Goal: Find specific page/section: Find specific page/section

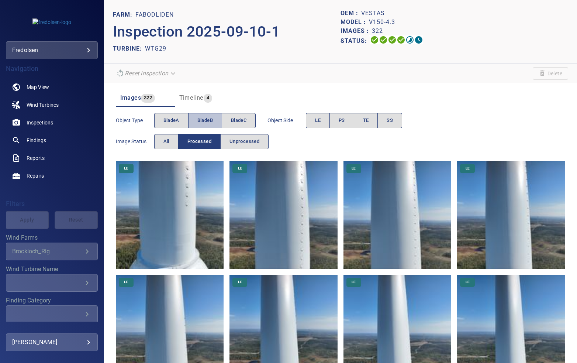
click at [206, 118] on span "bladeB" at bounding box center [206, 120] width 16 height 8
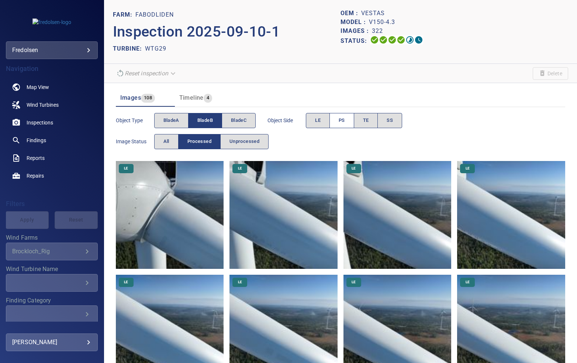
click at [340, 117] on button "PS" at bounding box center [342, 120] width 25 height 15
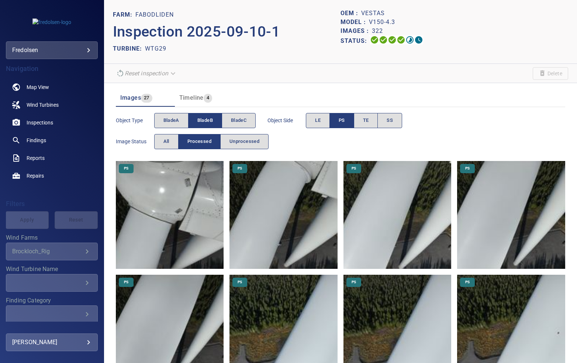
click at [342, 114] on button "PS" at bounding box center [342, 120] width 25 height 15
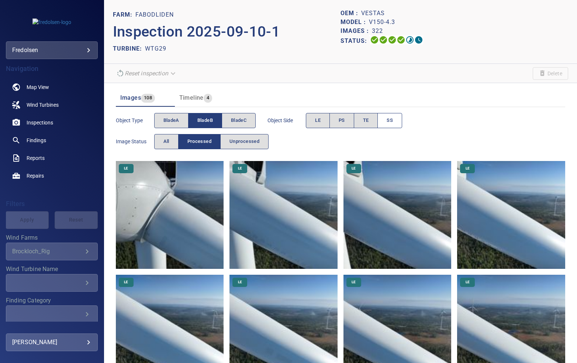
click at [389, 123] on span "SS" at bounding box center [390, 120] width 6 height 8
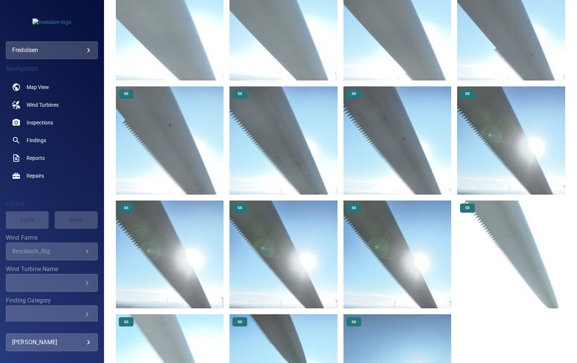
scroll to position [523, 0]
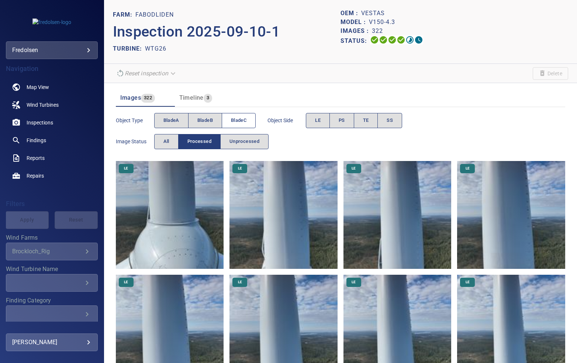
click at [237, 119] on span "bladeC" at bounding box center [239, 120] width 16 height 8
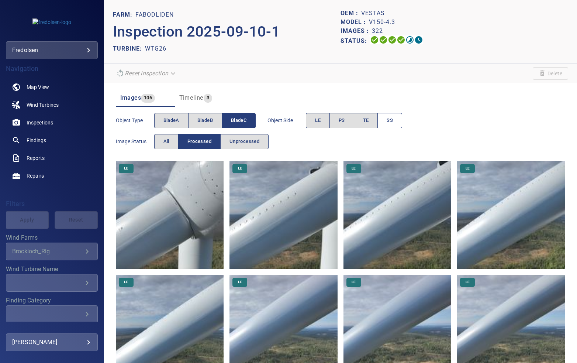
click at [387, 119] on button "SS" at bounding box center [390, 120] width 25 height 15
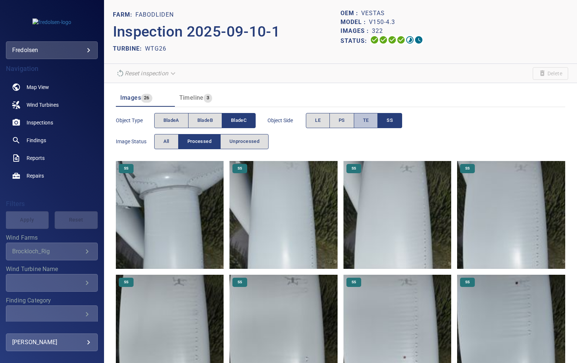
click at [364, 122] on span "TE" at bounding box center [366, 120] width 6 height 8
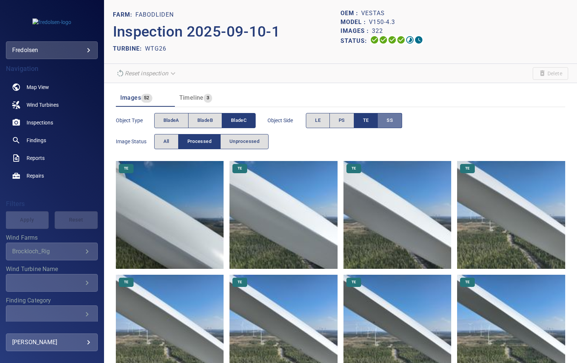
drag, startPoint x: 396, startPoint y: 127, endPoint x: 392, endPoint y: 125, distance: 4.3
click at [392, 125] on button "SS" at bounding box center [390, 120] width 24 height 15
click at [365, 119] on span "TE" at bounding box center [366, 120] width 6 height 8
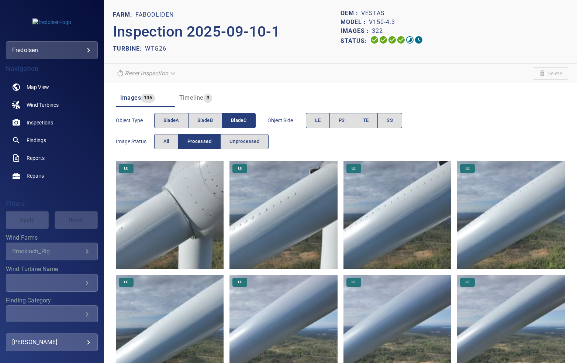
click at [343, 119] on span "PS" at bounding box center [342, 120] width 6 height 8
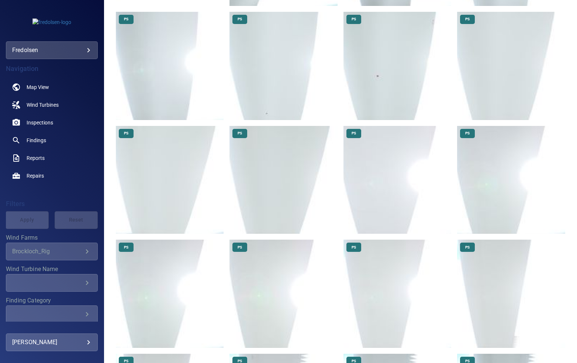
scroll to position [265, 0]
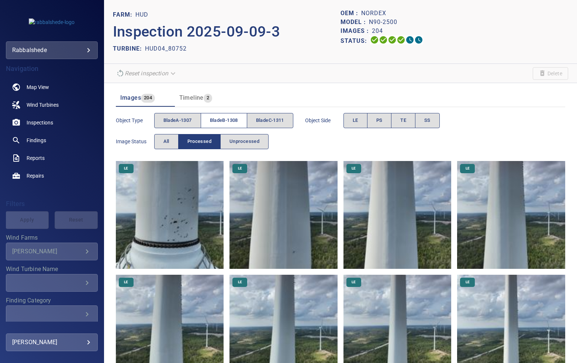
click at [213, 118] on span "bladeB-1308" at bounding box center [224, 120] width 28 height 8
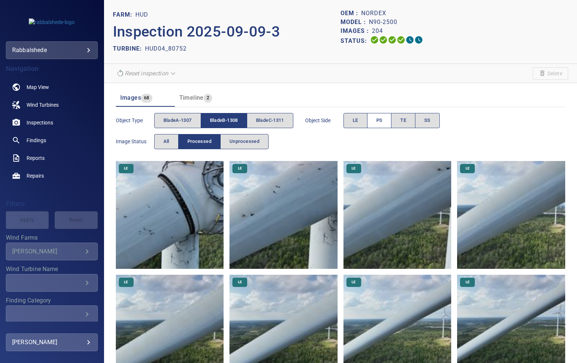
click at [379, 119] on span "PS" at bounding box center [380, 120] width 6 height 8
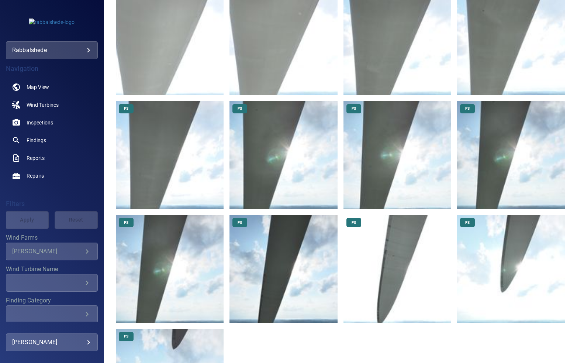
scroll to position [290, 0]
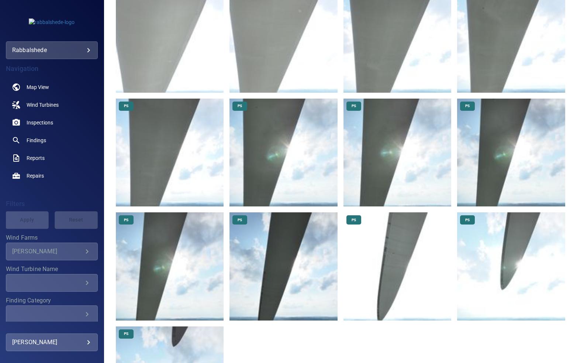
click at [271, 144] on img at bounding box center [284, 153] width 108 height 108
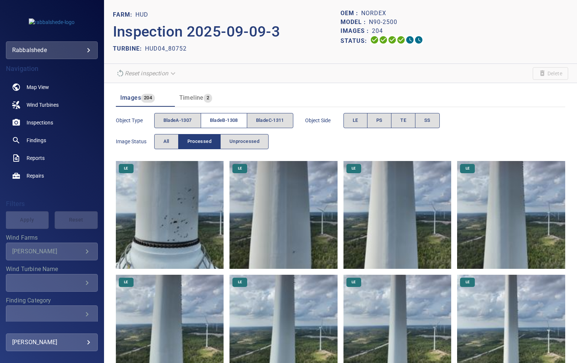
click at [230, 117] on span "bladeB-1308" at bounding box center [224, 120] width 28 height 8
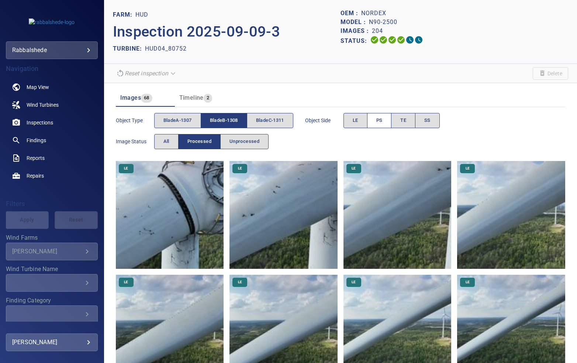
click at [388, 120] on button "PS" at bounding box center [379, 120] width 25 height 15
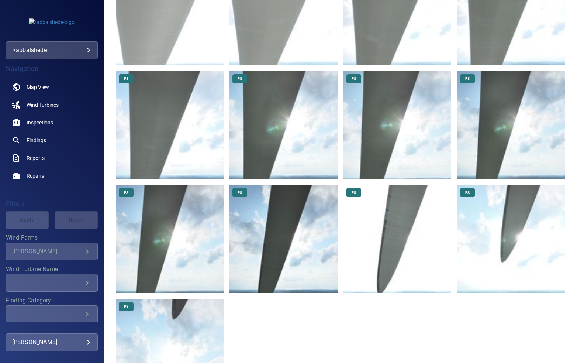
scroll to position [323, 0]
